Goal: Find specific page/section: Find specific page/section

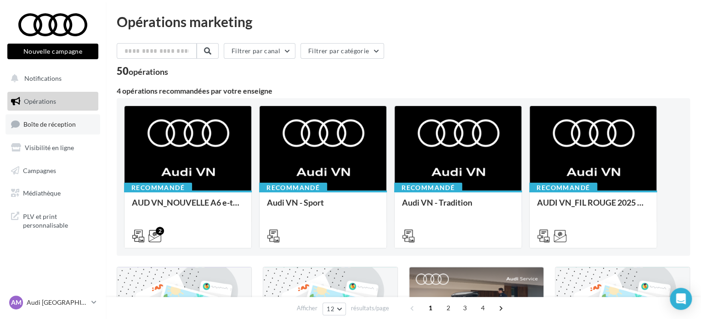
click at [70, 126] on span "Boîte de réception" at bounding box center [49, 124] width 52 height 8
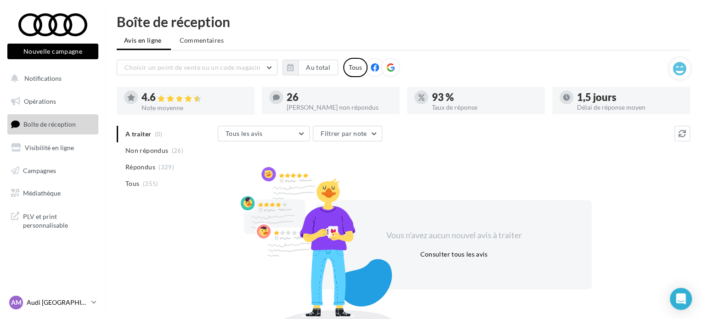
click at [92, 305] on icon at bounding box center [93, 303] width 5 height 8
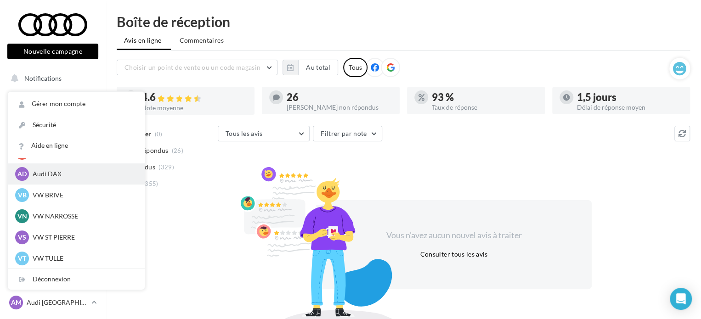
scroll to position [63, 0]
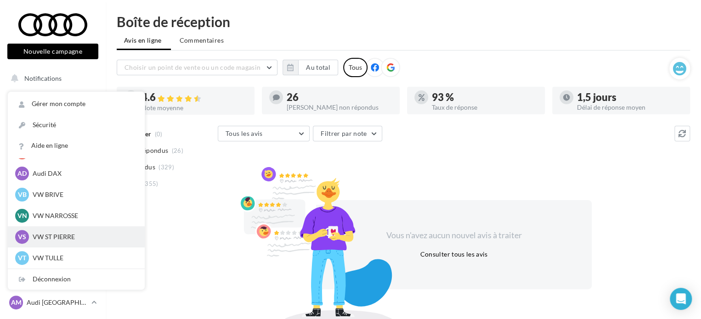
click at [75, 234] on p "VW ST PIERRE" at bounding box center [83, 237] width 101 height 9
